Goal: Information Seeking & Learning: Learn about a topic

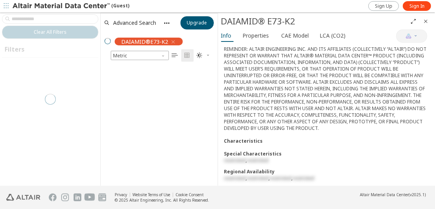
scroll to position [118, 111]
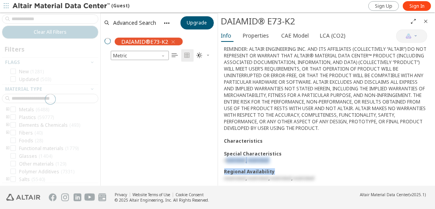
drag, startPoint x: 226, startPoint y: 155, endPoint x: 289, endPoint y: 169, distance: 65.0
click at [288, 169] on div "Special Characteristics restricted , restricted Regional Availability restricte…" at bounding box center [326, 165] width 205 height 31
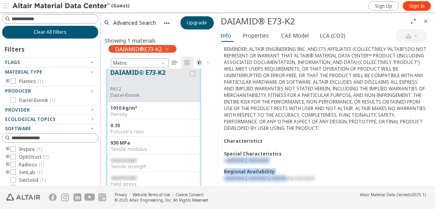
scroll to position [0, 0]
